Goal: Transaction & Acquisition: Book appointment/travel/reservation

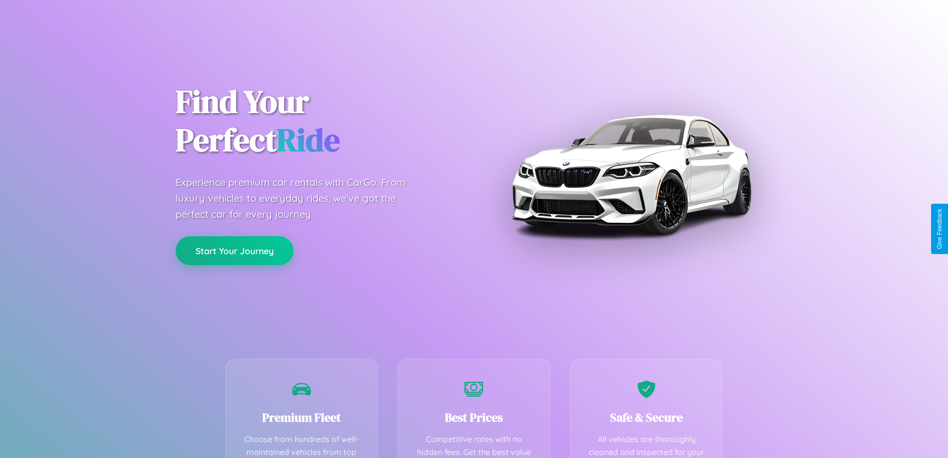
click at [234, 250] on button "Start Your Journey" at bounding box center [235, 250] width 118 height 29
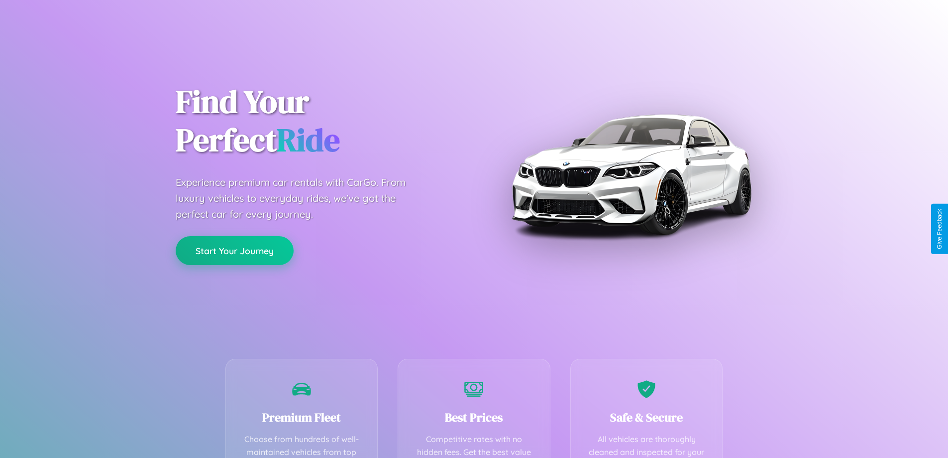
click at [234, 250] on button "Start Your Journey" at bounding box center [235, 250] width 118 height 29
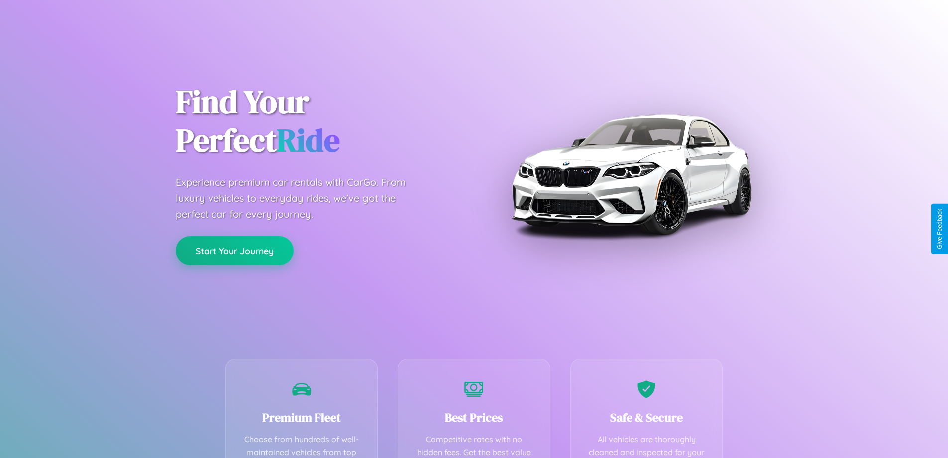
click at [234, 250] on button "Start Your Journey" at bounding box center [235, 250] width 118 height 29
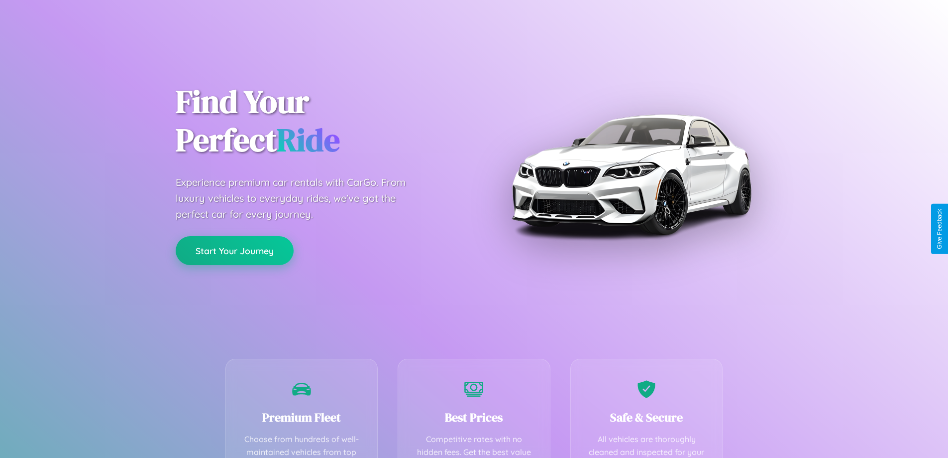
click at [234, 250] on button "Start Your Journey" at bounding box center [235, 250] width 118 height 29
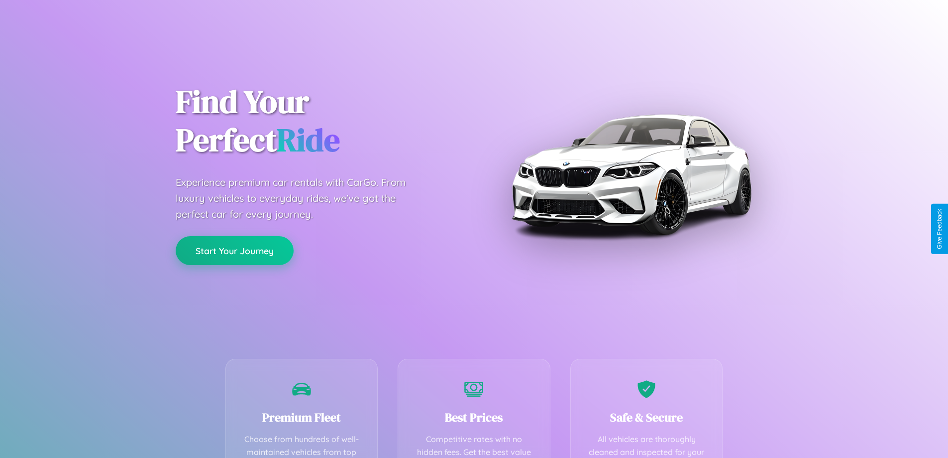
click at [234, 250] on button "Start Your Journey" at bounding box center [235, 250] width 118 height 29
